Goal: Task Accomplishment & Management: Use online tool/utility

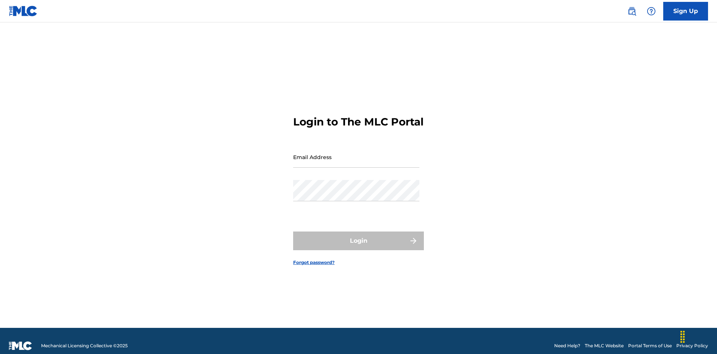
scroll to position [10, 0]
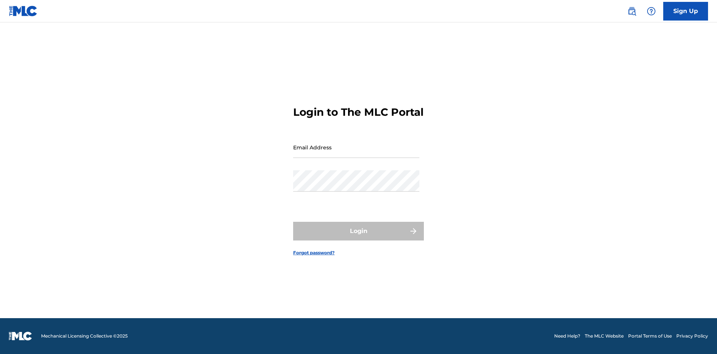
click at [356, 154] on input "Email Address" at bounding box center [356, 147] width 126 height 21
type input "Duke.McTesterson@gmail.com"
click at [359, 238] on button "Login" at bounding box center [358, 231] width 131 height 19
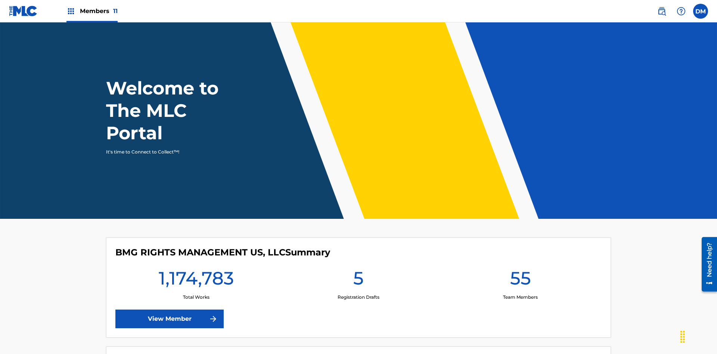
click at [92, 11] on span "Members 11" at bounding box center [99, 11] width 38 height 9
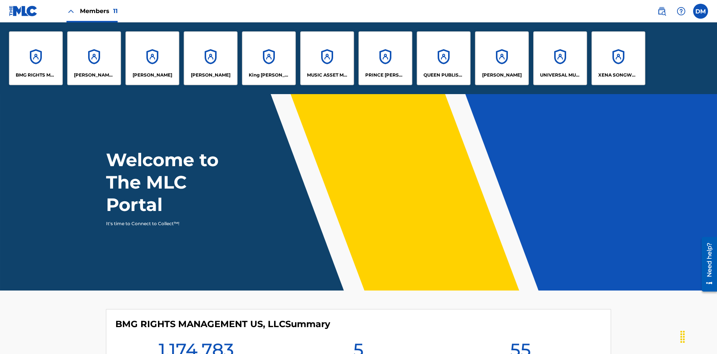
click at [211, 75] on p "EYAMA MCSINGER" at bounding box center [211, 75] width 40 height 7
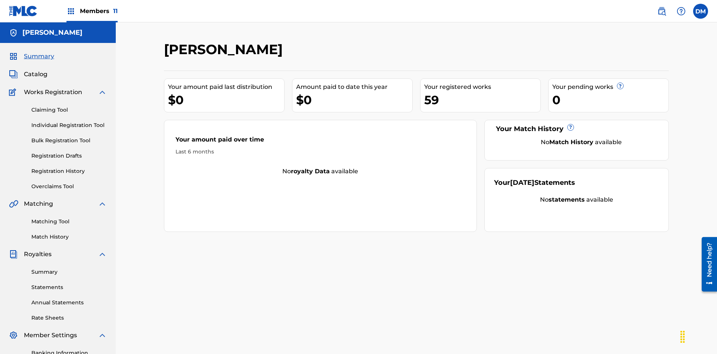
click at [69, 183] on link "Overclaims Tool" at bounding box center [68, 187] width 75 height 8
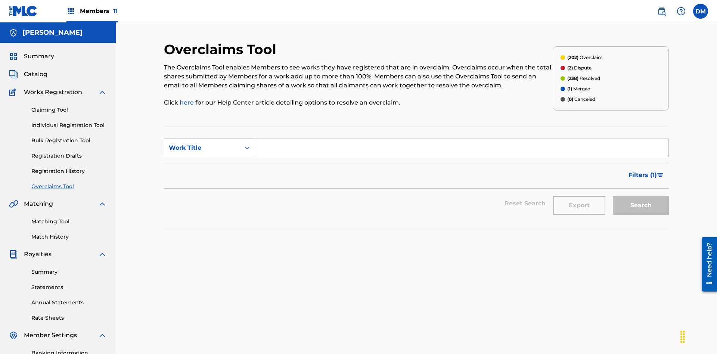
click at [203, 143] on div "Work Title" at bounding box center [202, 147] width 67 height 9
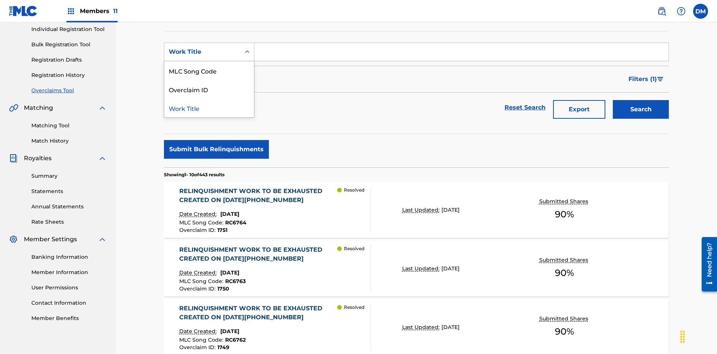
click at [209, 89] on div "Overclaim ID" at bounding box center [209, 89] width 90 height 19
click at [461, 54] on input "Search Form" at bounding box center [461, 52] width 414 height 18
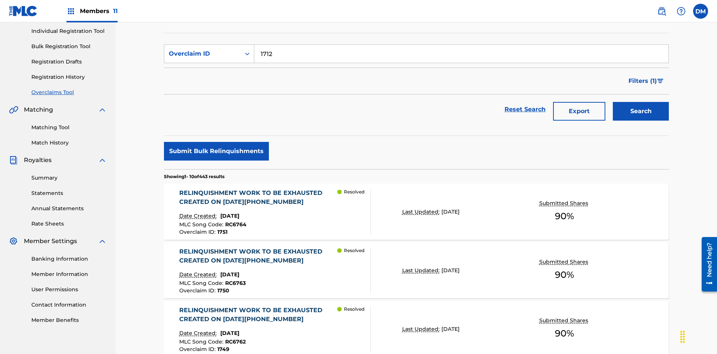
type input "1712"
click at [641, 102] on button "Search" at bounding box center [641, 111] width 56 height 19
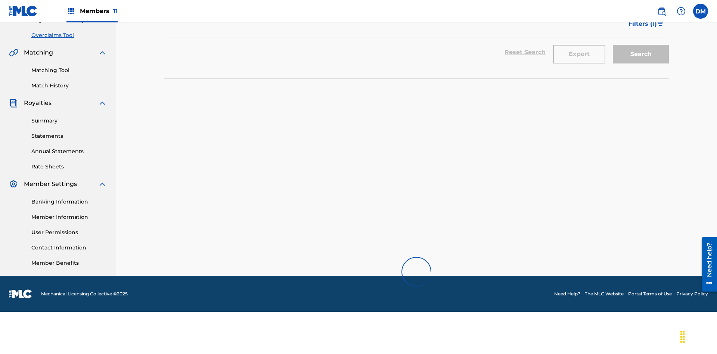
scroll to position [0, 0]
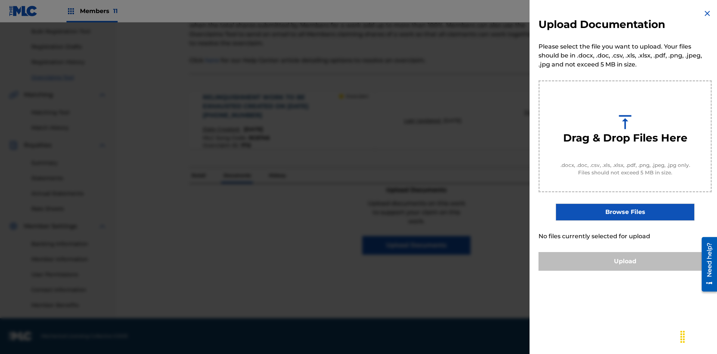
scroll to position [82, 0]
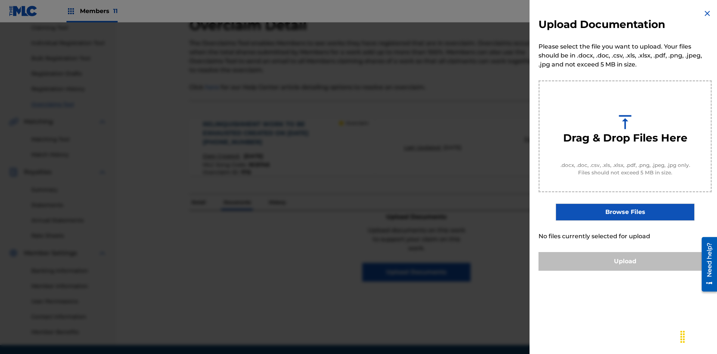
click at [625, 271] on button "Upload" at bounding box center [625, 261] width 173 height 19
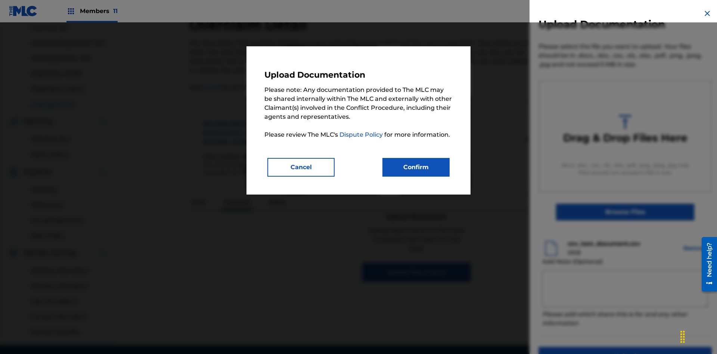
click at [416, 167] on button "Confirm" at bounding box center [416, 167] width 67 height 19
click at [581, 347] on button "Upload" at bounding box center [625, 356] width 173 height 19
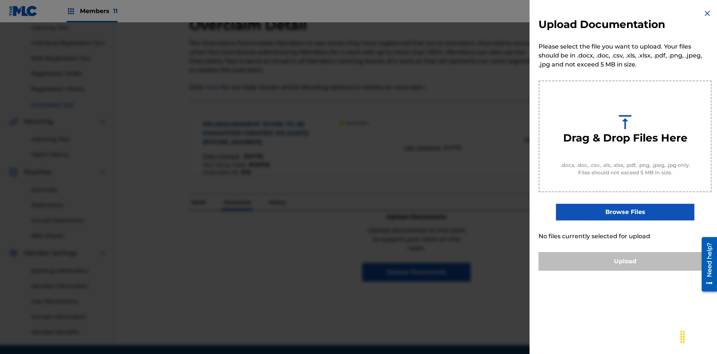
click at [625, 271] on button "Upload" at bounding box center [625, 261] width 173 height 19
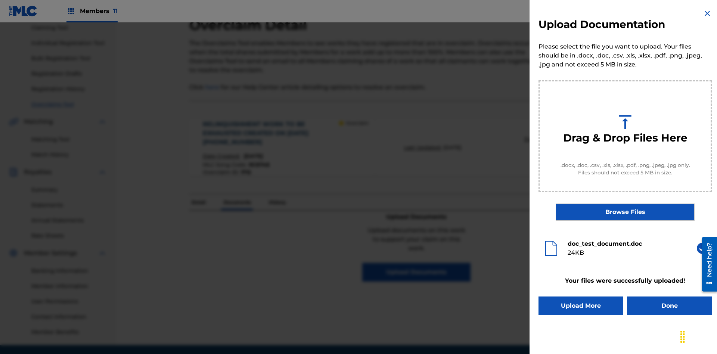
click at [581, 306] on button "Upload More" at bounding box center [581, 306] width 85 height 19
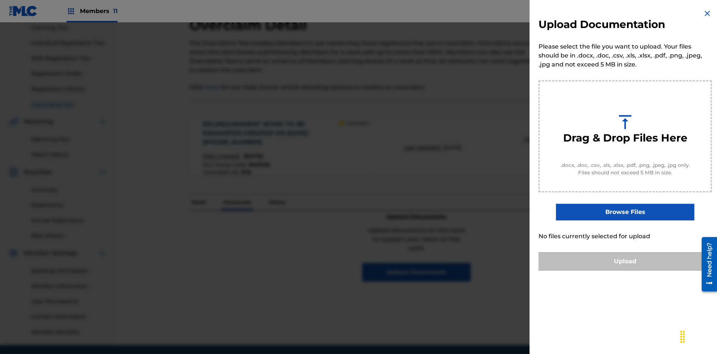
click at [625, 271] on button "Upload" at bounding box center [625, 261] width 173 height 19
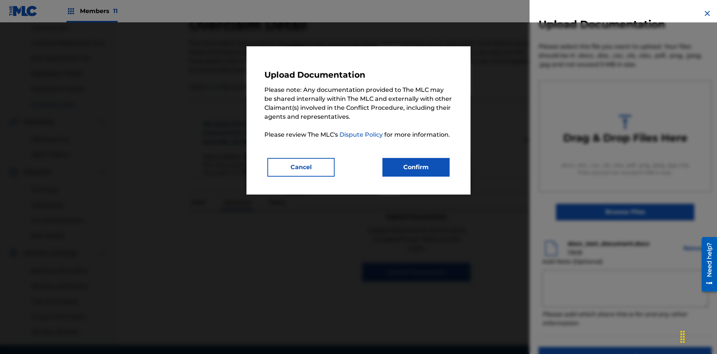
click at [416, 167] on button "Confirm" at bounding box center [416, 167] width 67 height 19
click at [581, 347] on button "Upload" at bounding box center [625, 356] width 173 height 19
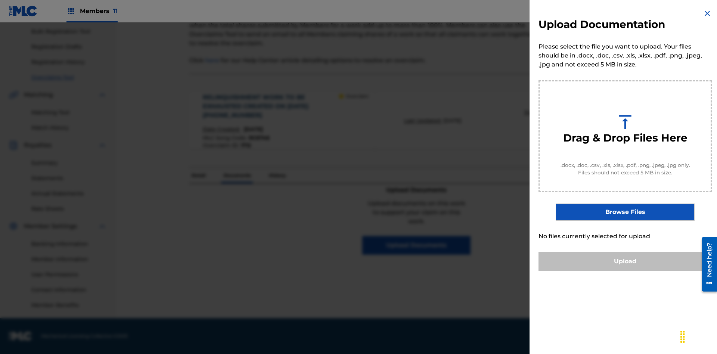
scroll to position [0, 0]
click at [625, 271] on button "Upload" at bounding box center [625, 261] width 173 height 19
click at [581, 271] on button "Upload" at bounding box center [625, 261] width 173 height 19
click at [625, 271] on button "Upload" at bounding box center [625, 261] width 173 height 19
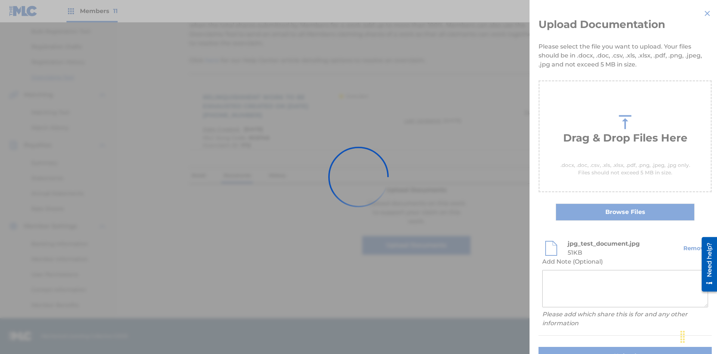
click at [581, 347] on button "Upload" at bounding box center [625, 356] width 173 height 19
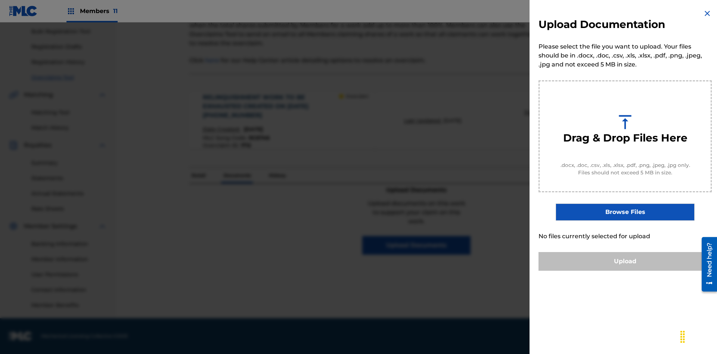
click at [625, 271] on button "Upload" at bounding box center [625, 261] width 173 height 19
click at [581, 271] on button "Upload" at bounding box center [625, 261] width 173 height 19
click at [625, 271] on button "Upload" at bounding box center [625, 261] width 173 height 19
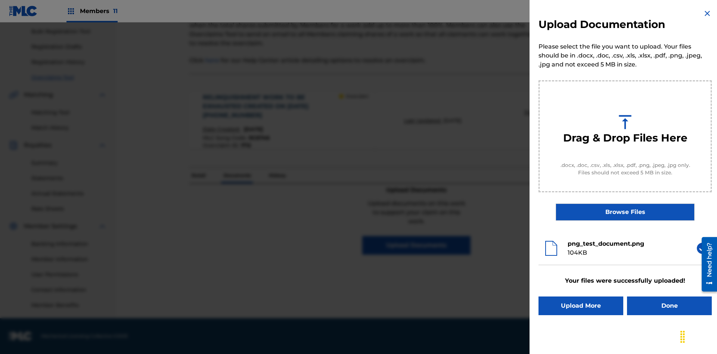
click at [581, 306] on button "Upload More" at bounding box center [581, 306] width 85 height 19
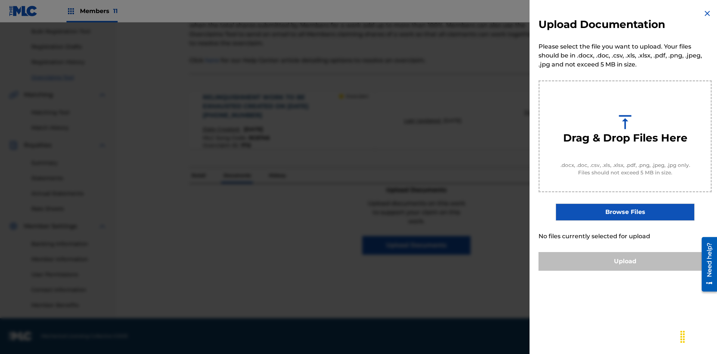
click at [625, 271] on button "Upload" at bounding box center [625, 261] width 173 height 19
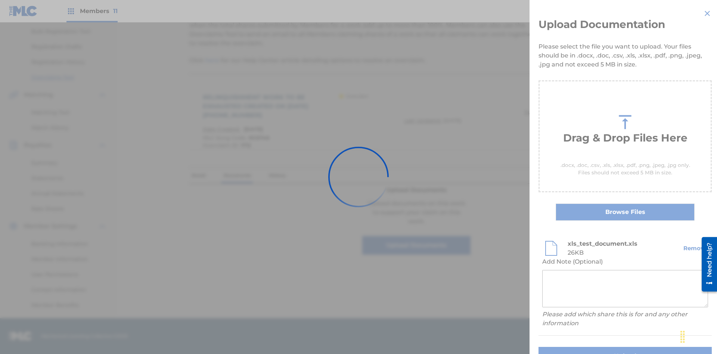
click at [581, 347] on button "Upload" at bounding box center [625, 356] width 173 height 19
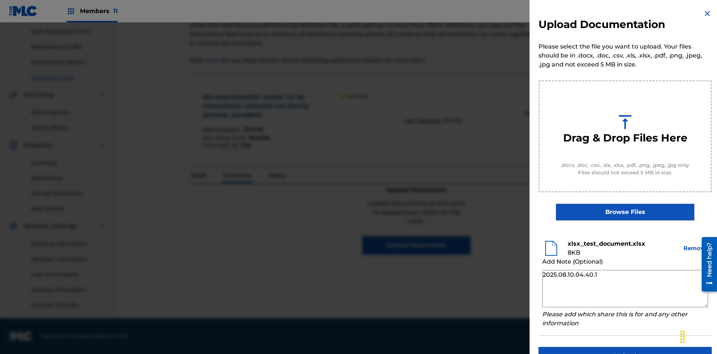
type textarea "2025.08.10.04.40.10"
click at [625, 347] on button "Upload" at bounding box center [625, 356] width 173 height 19
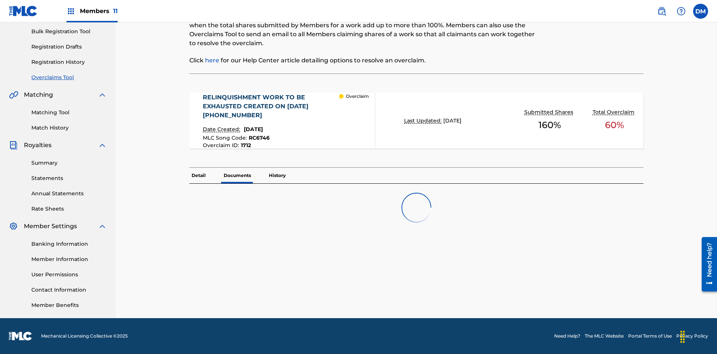
click at [237, 168] on p "Documents" at bounding box center [238, 176] width 32 height 16
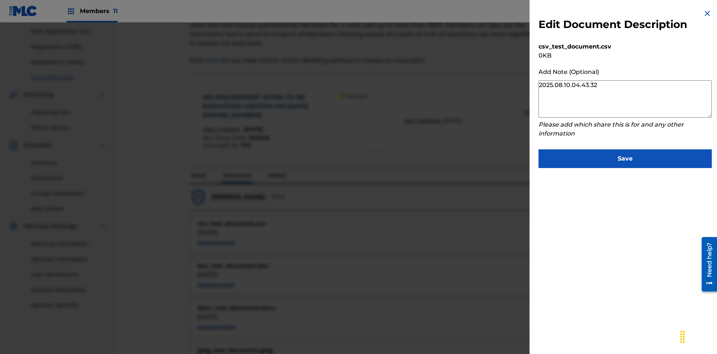
click at [625, 157] on button "Save" at bounding box center [625, 158] width 173 height 19
click at [216, 237] on button "Add Description" at bounding box center [217, 242] width 38 height 11
type textarea "2025.08.10.04.43.36"
